Goal: Transaction & Acquisition: Download file/media

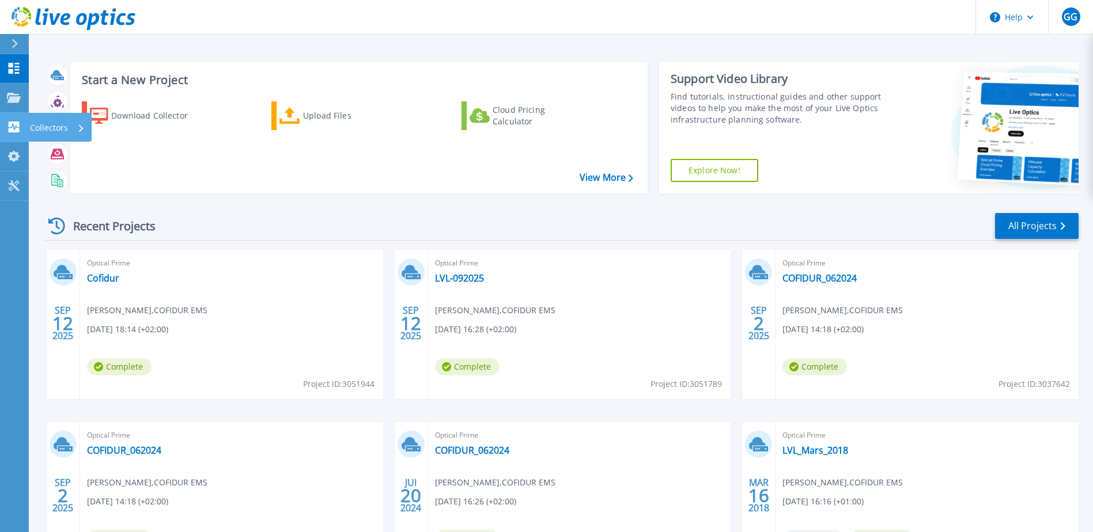
click at [79, 127] on icon at bounding box center [81, 127] width 5 height 7
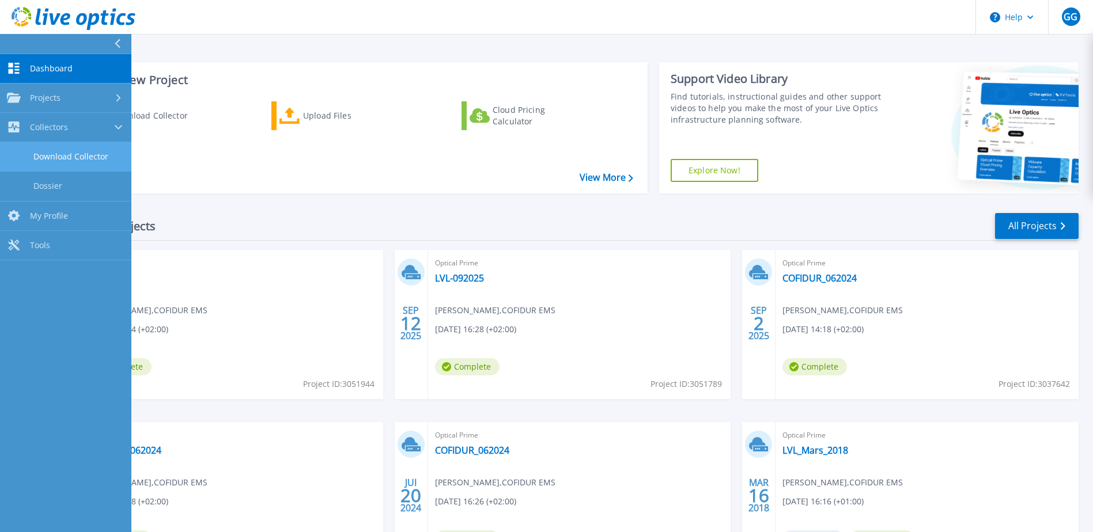
click at [82, 157] on link "Download Collector" at bounding box center [65, 156] width 131 height 29
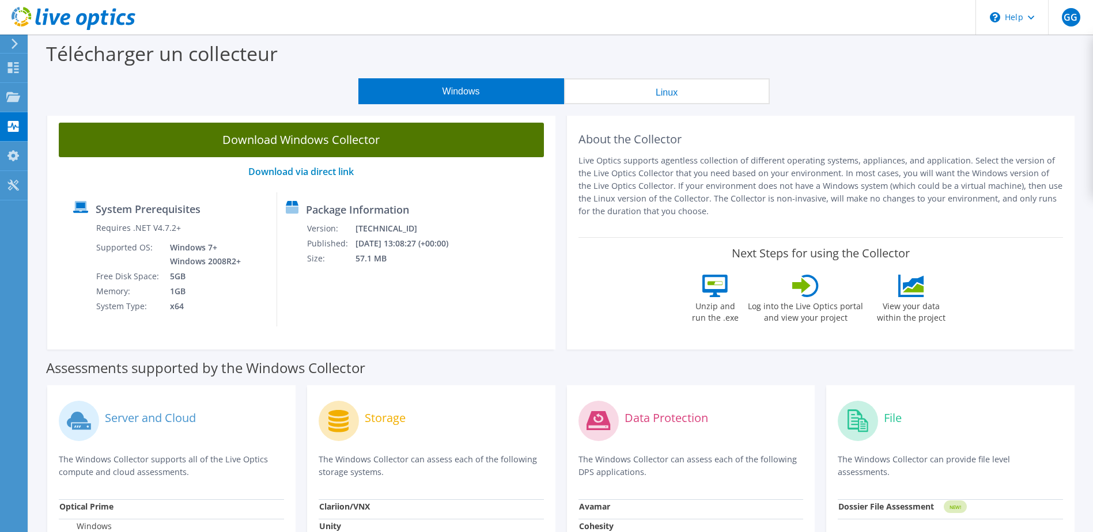
click at [270, 145] on link "Download Windows Collector" at bounding box center [301, 140] width 485 height 35
